Goal: Book appointment/travel/reservation

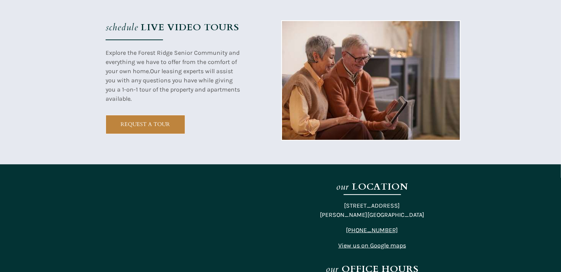
scroll to position [1317, 0]
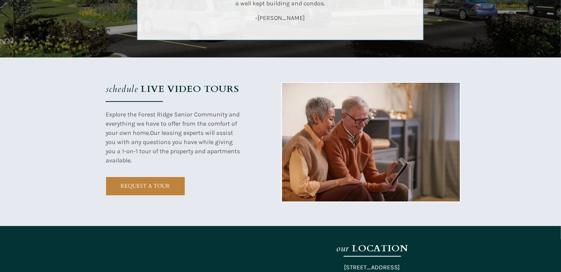
click at [164, 87] on strong "LIVE VIDEO TOURS" at bounding box center [190, 89] width 98 height 13
click at [125, 191] on link "REQUEST A TOUR" at bounding box center [146, 185] width 80 height 19
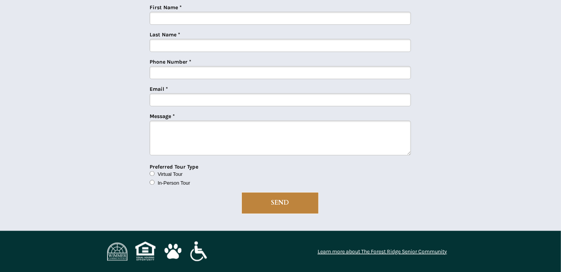
scroll to position [1317, 0]
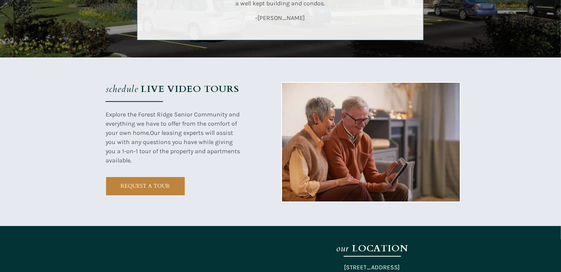
click at [141, 89] on strong "LIVE VIDEO TOURS" at bounding box center [190, 89] width 98 height 13
click at [155, 90] on strong "LIVE VIDEO TOURS" at bounding box center [190, 89] width 98 height 13
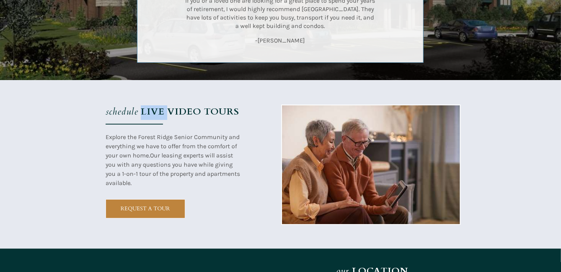
scroll to position [1279, 0]
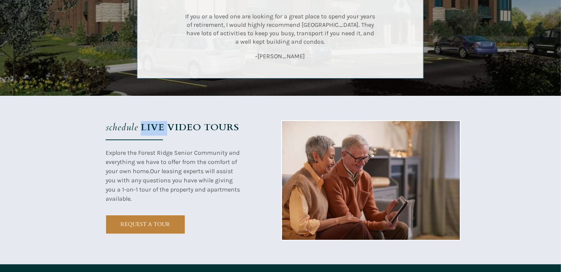
click at [345, 194] on img at bounding box center [371, 180] width 178 height 119
click at [154, 127] on strong "LIVE VIDEO TOURS" at bounding box center [190, 127] width 98 height 13
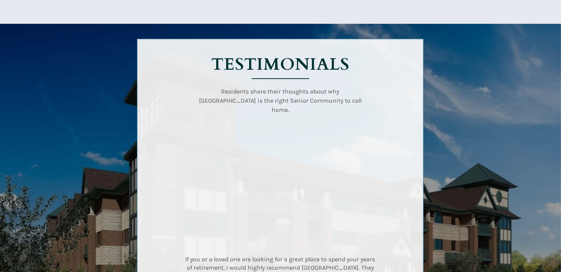
scroll to position [1049, 0]
